Goal: Transaction & Acquisition: Download file/media

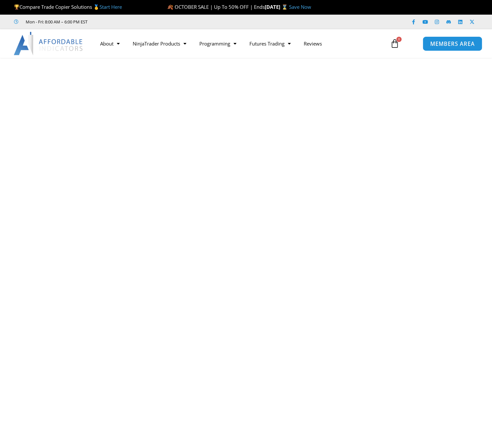
click at [446, 48] on link "MEMBERS AREA" at bounding box center [452, 43] width 59 height 15
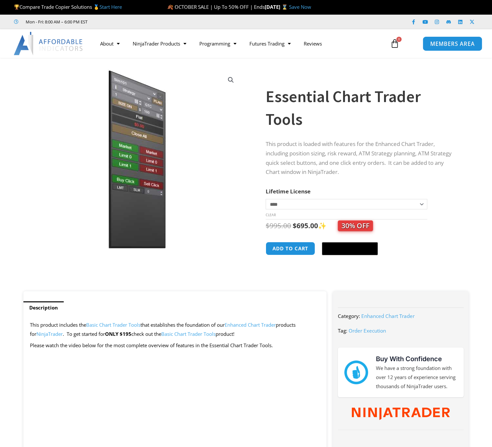
click at [446, 45] on span "MEMBERS AREA" at bounding box center [452, 44] width 45 height 6
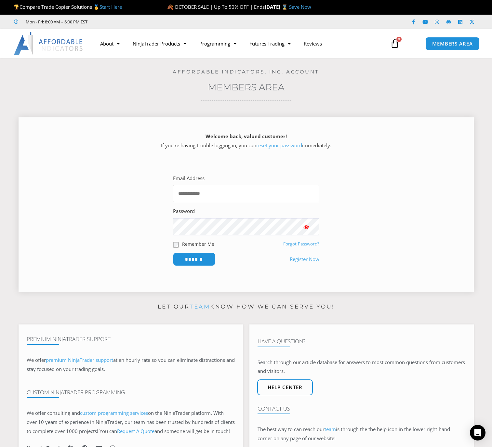
click at [214, 200] on input "Email Address" at bounding box center [246, 193] width 146 height 17
type input "**********"
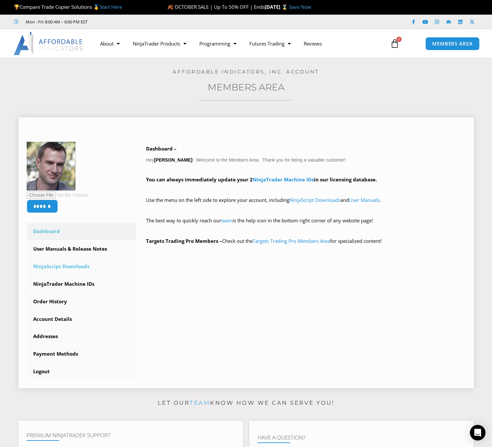
click at [66, 267] on link "NinjaScript Downloads" at bounding box center [82, 266] width 110 height 17
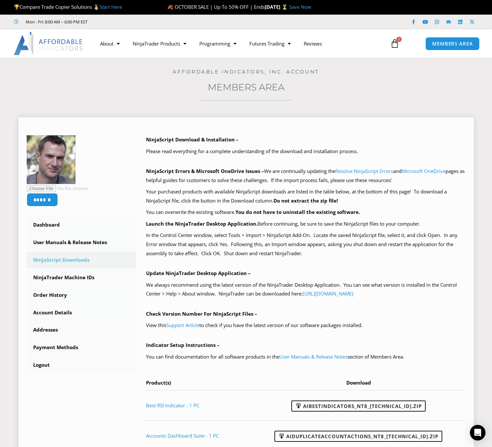
scroll to position [145, 0]
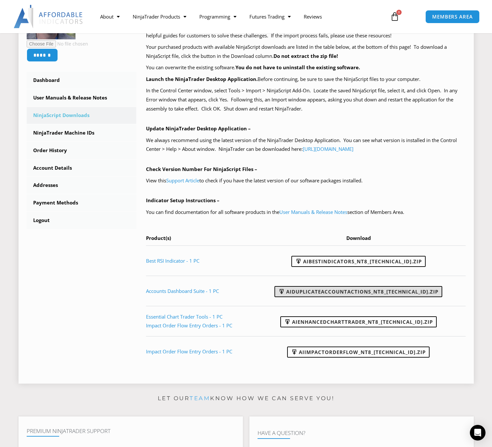
click at [393, 295] on link "AIDuplicateAccountActions_NT8_[TECHNICAL_ID].zip" at bounding box center [358, 291] width 168 height 11
click at [451, 241] on th "Download" at bounding box center [360, 240] width 209 height 12
